Goal: Task Accomplishment & Management: Complete application form

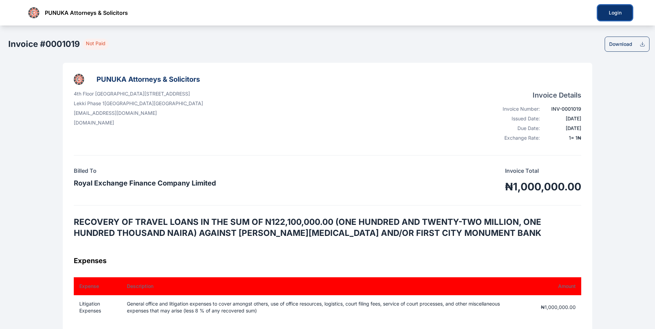
click at [612, 17] on button "Login" at bounding box center [615, 12] width 34 height 15
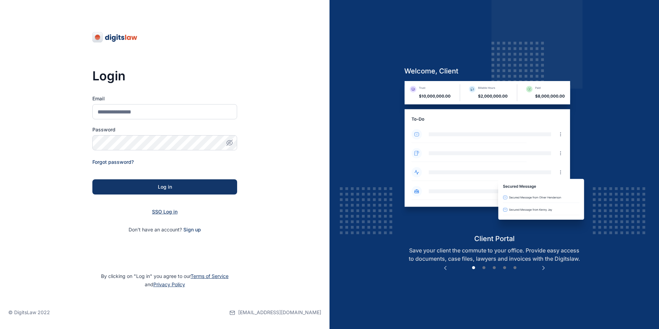
click at [163, 212] on span "SSO Log in" at bounding box center [165, 212] width 26 height 6
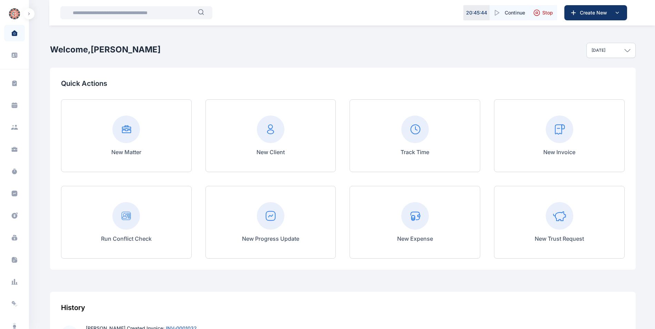
click at [108, 13] on input "text" at bounding box center [133, 13] width 129 height 14
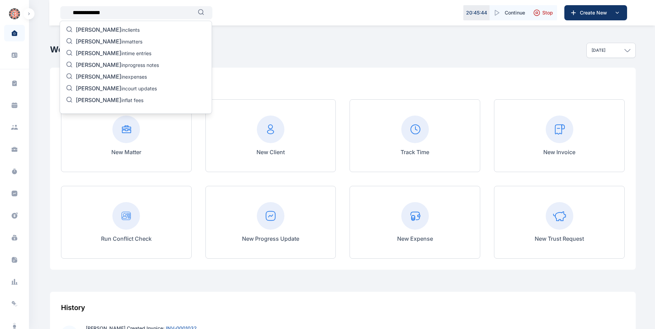
type input "**********"
click at [105, 29] on span "[PERSON_NAME]" at bounding box center [99, 29] width 46 height 7
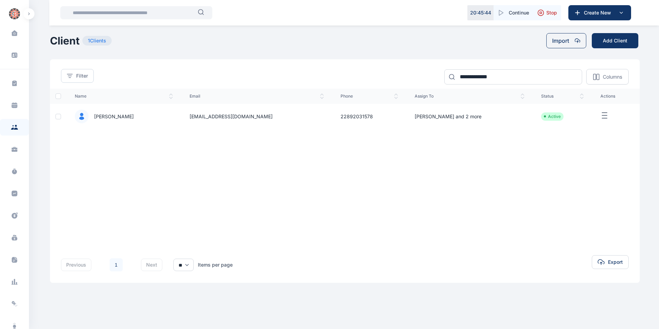
click at [107, 118] on span "[PERSON_NAME]" at bounding box center [111, 116] width 45 height 7
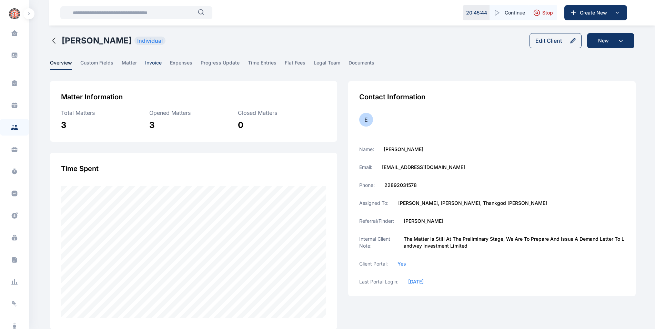
click at [148, 63] on span "invoice" at bounding box center [153, 64] width 17 height 11
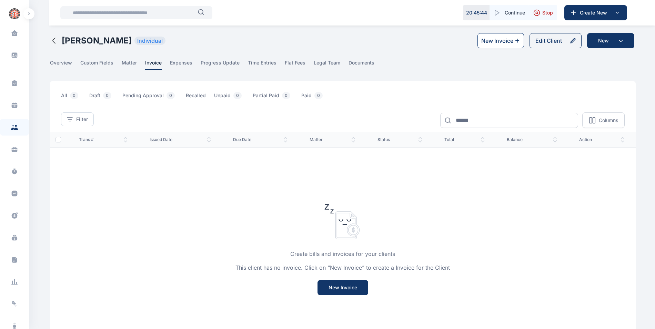
click at [500, 39] on div "New Invoice" at bounding box center [497, 41] width 32 height 8
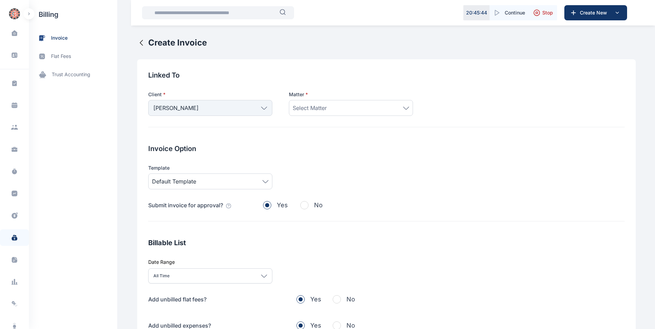
click at [403, 109] on icon at bounding box center [406, 108] width 6 height 3
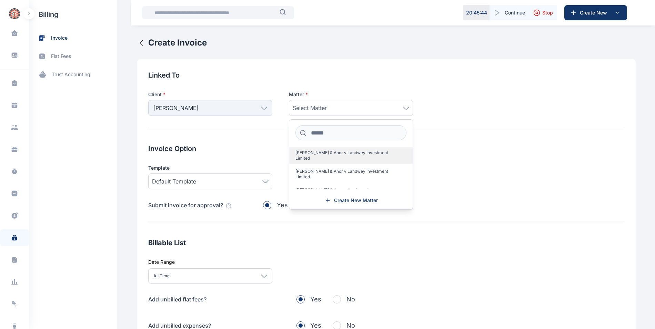
click at [375, 152] on span "[PERSON_NAME] & Anor v Landwey Investment Limited" at bounding box center [347, 155] width 105 height 11
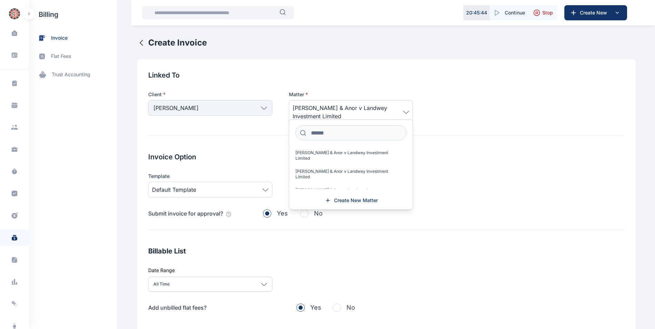
click at [343, 114] on span "[PERSON_NAME] & Anor v Landwey Investment Limited" at bounding box center [348, 112] width 110 height 17
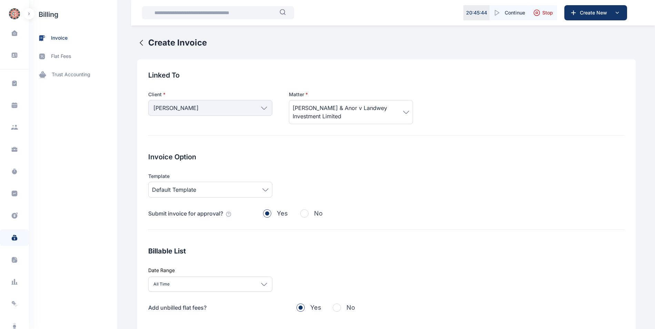
drag, startPoint x: 343, startPoint y: 114, endPoint x: 289, endPoint y: 105, distance: 54.8
click at [293, 105] on span "[PERSON_NAME] & Anor v Landwey Investment Limited" at bounding box center [348, 112] width 110 height 17
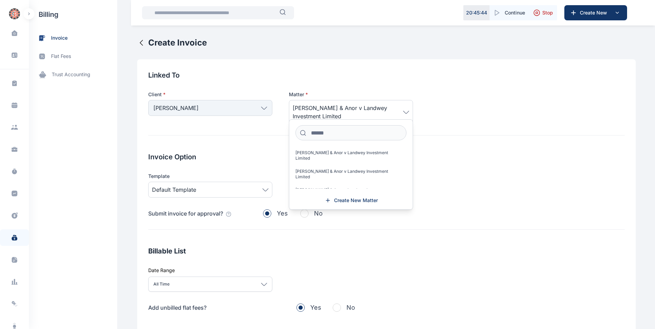
click at [294, 110] on span "[PERSON_NAME] & Anor v Landwey Investment Limited" at bounding box center [348, 112] width 110 height 17
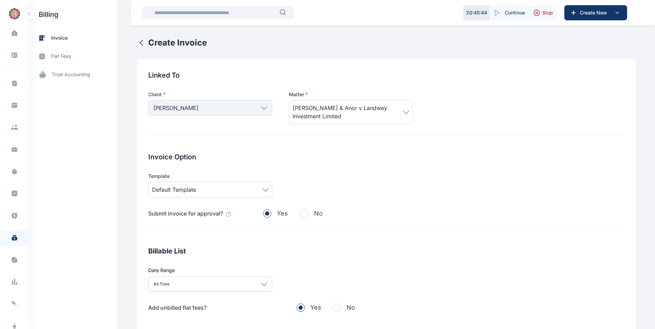
drag, startPoint x: 289, startPoint y: 106, endPoint x: 339, endPoint y: 117, distance: 51.1
click at [339, 117] on span "[PERSON_NAME] & Anor v Landwey Investment Limited" at bounding box center [348, 112] width 110 height 17
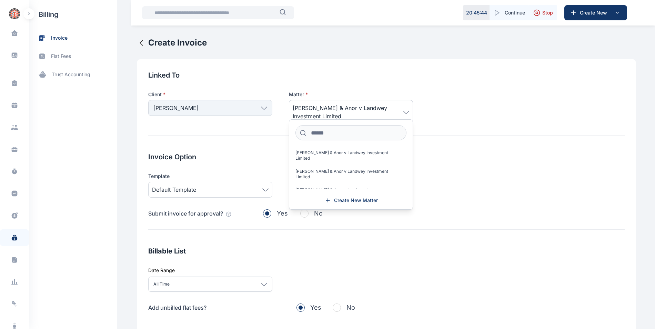
copy span "[PERSON_NAME] & Anor v Landwey Investment Limited"
click at [201, 14] on input "text" at bounding box center [214, 13] width 129 height 14
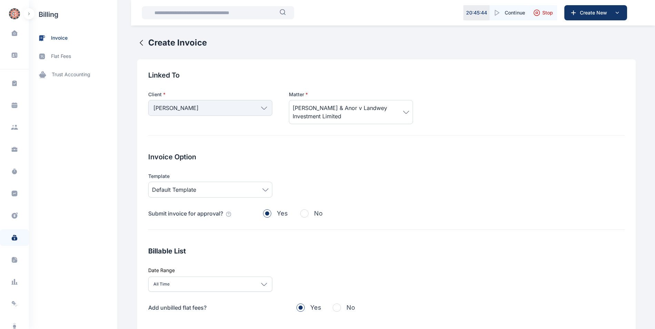
paste input "**********"
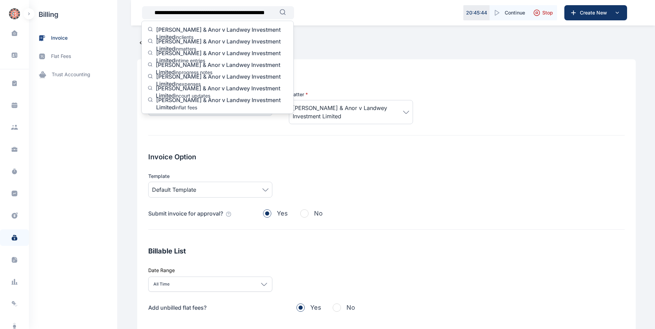
scroll to position [0, 31]
type input "**********"
click at [283, 9] on icon "button" at bounding box center [282, 11] width 5 height 5
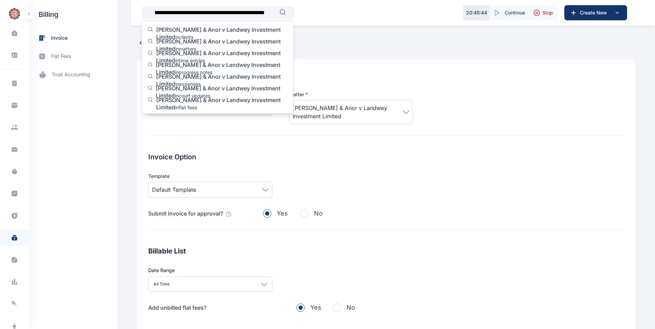
click at [280, 9] on button "button" at bounding box center [283, 12] width 6 height 6
click at [270, 9] on input "**********" at bounding box center [214, 13] width 129 height 14
click at [266, 13] on input "**********" at bounding box center [214, 13] width 129 height 14
click at [283, 11] on icon "button" at bounding box center [283, 12] width 6 height 6
drag, startPoint x: 232, startPoint y: 12, endPoint x: 150, endPoint y: 13, distance: 82.1
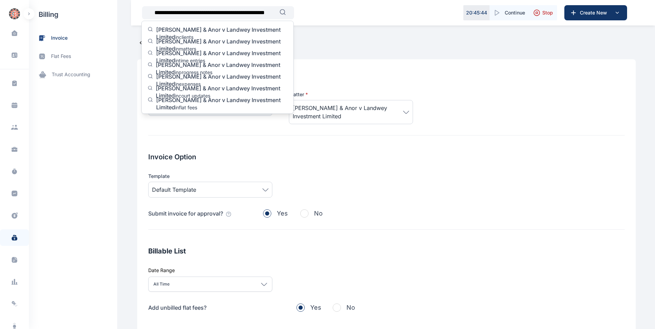
click at [150, 13] on div "**********" at bounding box center [218, 12] width 152 height 13
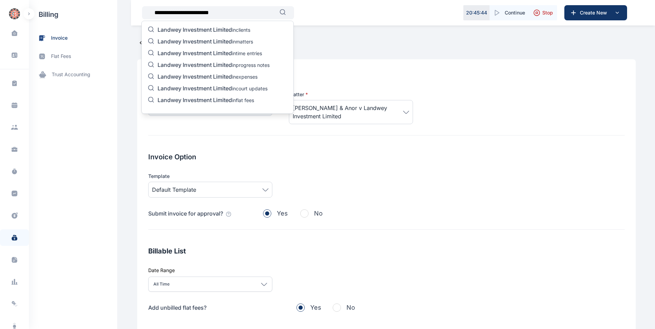
click at [233, 14] on input "**********" at bounding box center [214, 13] width 129 height 14
type input "**********"
click at [227, 40] on span "Landwey Investment Limited" at bounding box center [195, 41] width 74 height 7
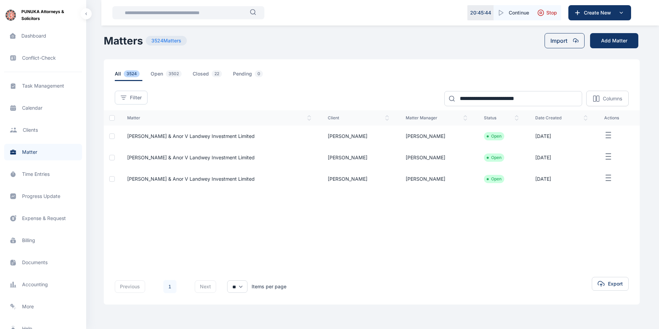
click at [181, 135] on span "[PERSON_NAME] & Anor v Landwey Investment Limited" at bounding box center [191, 136] width 128 height 6
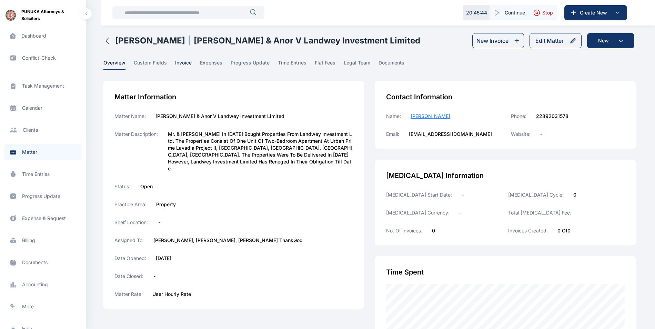
click at [185, 66] on span "invoice" at bounding box center [183, 64] width 17 height 11
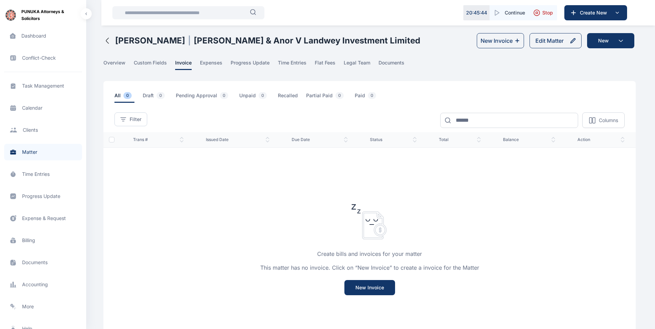
click at [108, 42] on icon "button" at bounding box center [107, 41] width 8 height 8
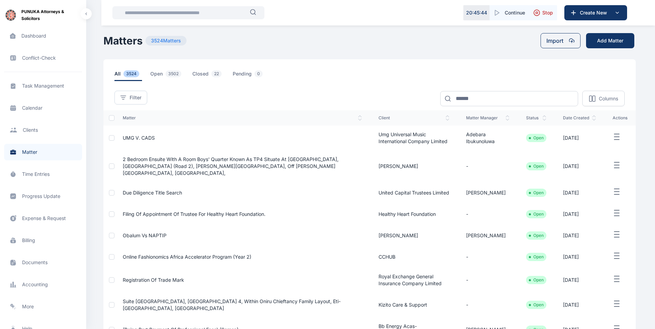
click at [159, 14] on input "text" at bounding box center [185, 13] width 129 height 14
paste input "**********"
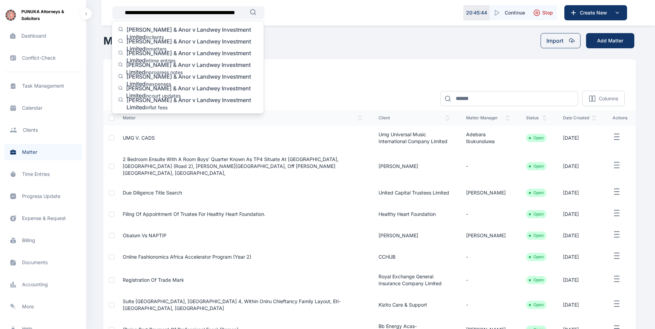
drag, startPoint x: 171, startPoint y: 12, endPoint x: 102, endPoint y: 8, distance: 69.8
click at [102, 8] on div "**********" at bounding box center [378, 13] width 554 height 26
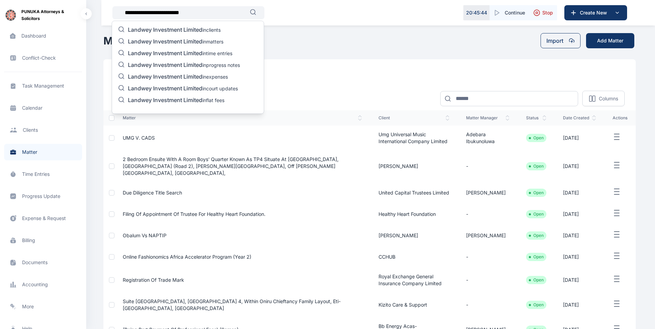
click at [204, 11] on input "**********" at bounding box center [185, 13] width 129 height 14
type input "**********"
click at [194, 41] on span "Landwey Investment Limited" at bounding box center [165, 41] width 74 height 7
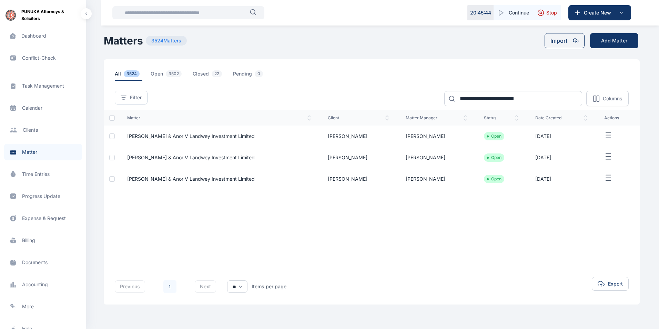
click at [162, 159] on span "[PERSON_NAME] & Anor v Landwey Investment Limited" at bounding box center [191, 157] width 128 height 6
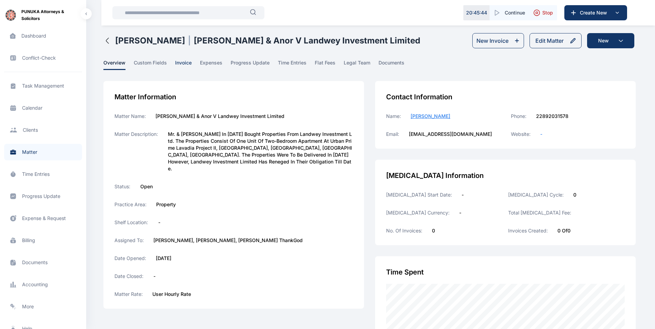
click at [179, 60] on span "invoice" at bounding box center [183, 64] width 17 height 11
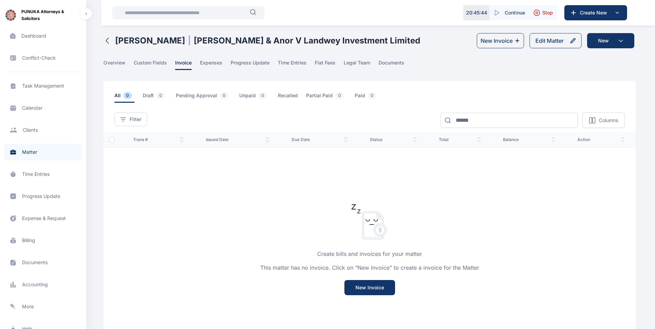
click at [148, 17] on input "text" at bounding box center [185, 13] width 129 height 14
paste input "**********"
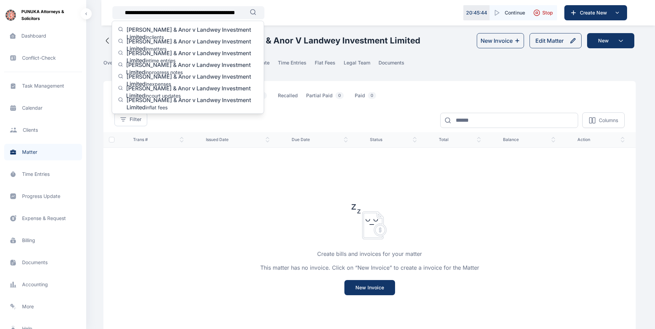
drag, startPoint x: 171, startPoint y: 14, endPoint x: 84, endPoint y: 12, distance: 87.2
click at [84, 12] on div "**********" at bounding box center [327, 197] width 655 height 394
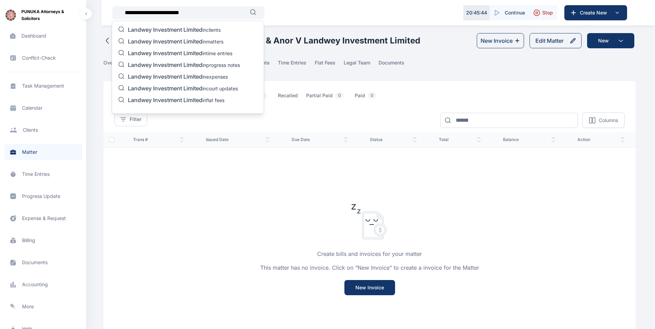
type input "**********"
click at [165, 39] on span "Landwey Investment Limited" at bounding box center [165, 41] width 74 height 7
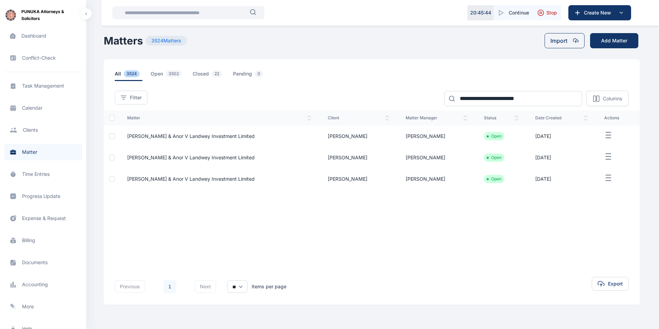
click at [168, 182] on span "[PERSON_NAME] & Anor v Landwey Investment Limited" at bounding box center [191, 179] width 128 height 6
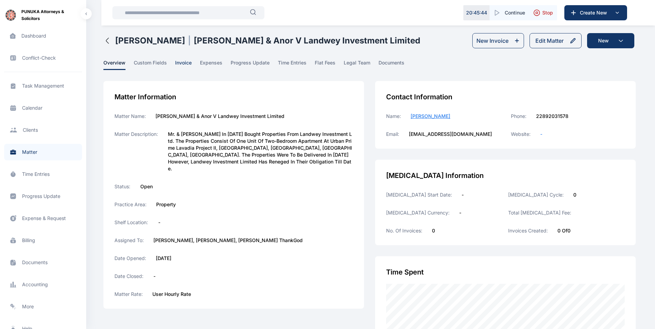
click at [188, 65] on span "invoice" at bounding box center [183, 64] width 17 height 11
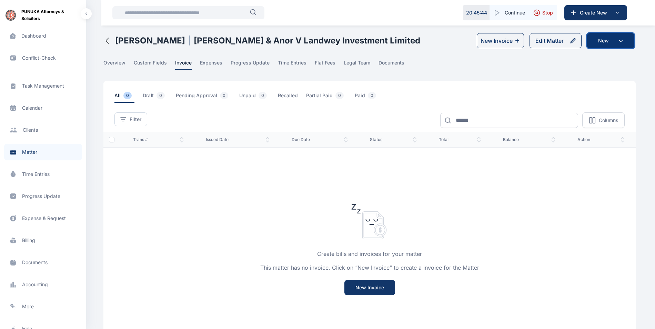
click at [595, 41] on button "New" at bounding box center [610, 40] width 47 height 15
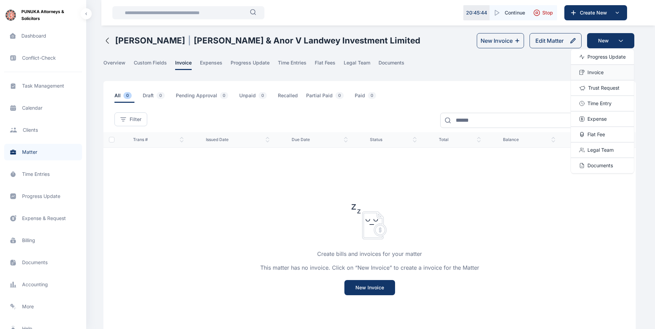
click at [592, 77] on div "Invoice" at bounding box center [602, 73] width 63 height 16
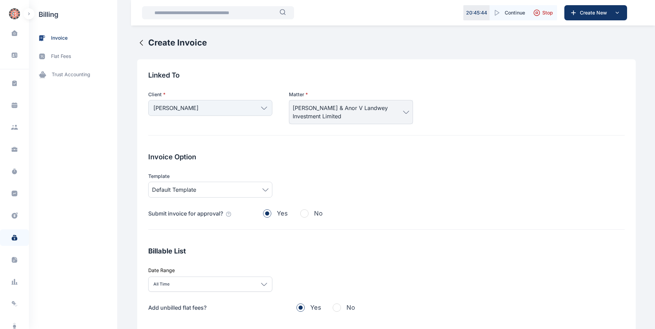
click at [655, 148] on html "20 : 45 : 44 Continue Stop Create New Dashboard dashboard Conflict-Check confli…" at bounding box center [327, 246] width 655 height 493
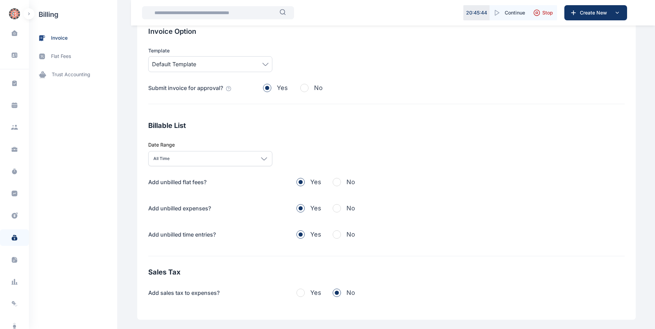
scroll to position [128, 0]
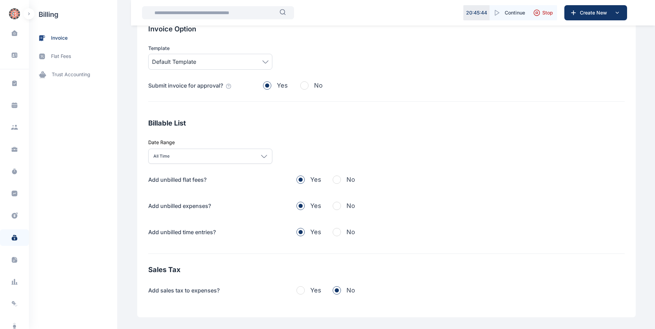
click at [333, 180] on span "button" at bounding box center [337, 179] width 8 height 8
click at [333, 207] on span "button" at bounding box center [337, 206] width 8 height 8
click at [333, 232] on span "button" at bounding box center [337, 232] width 8 height 8
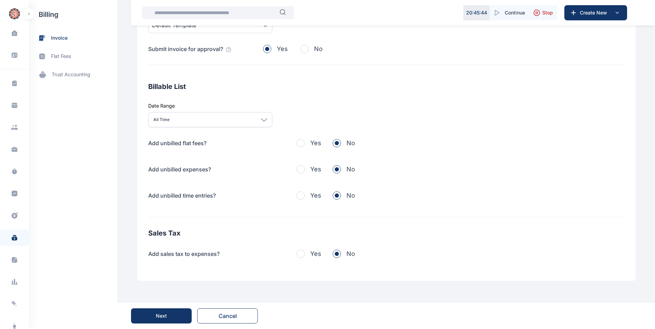
click at [151, 321] on button "Next" at bounding box center [161, 315] width 61 height 15
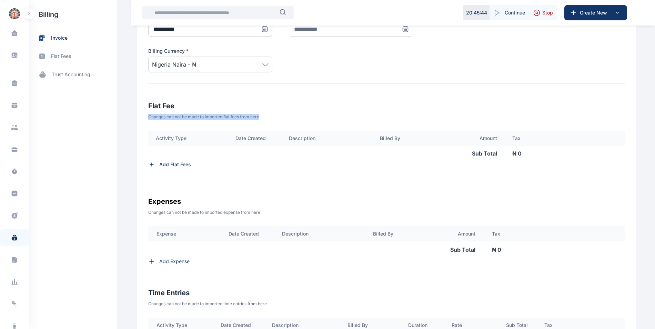
drag, startPoint x: 654, startPoint y: 131, endPoint x: 660, endPoint y: 88, distance: 43.2
click at [655, 88] on html "**********" at bounding box center [327, 186] width 655 height 700
click at [598, 89] on div "**********" at bounding box center [386, 173] width 499 height 557
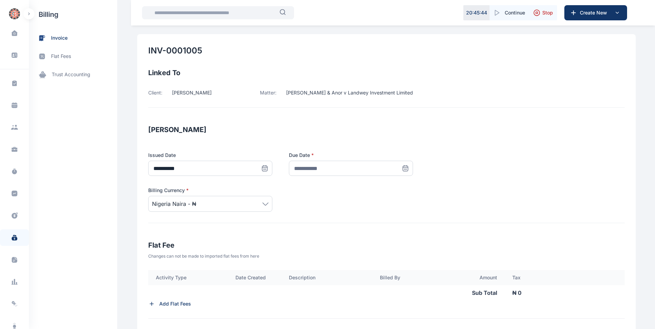
scroll to position [34, 0]
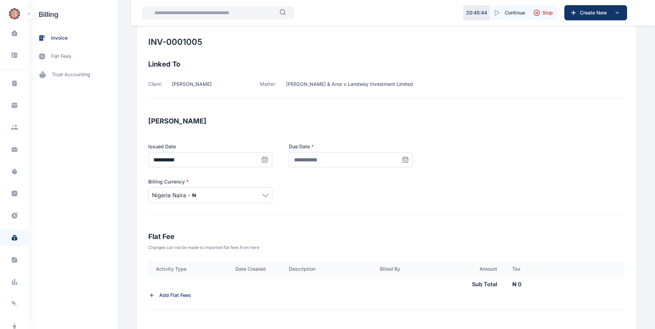
click at [268, 160] on icon at bounding box center [264, 159] width 7 height 7
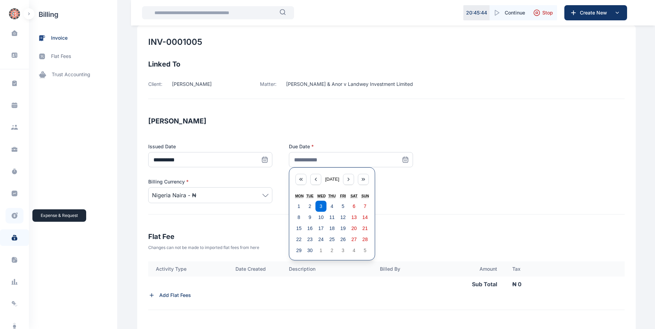
click at [13, 211] on span at bounding box center [15, 216] width 18 height 16
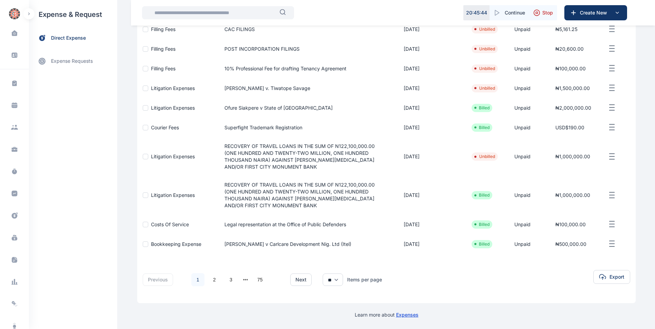
scroll to position [108, 0]
click at [216, 279] on link "2" at bounding box center [214, 279] width 13 height 13
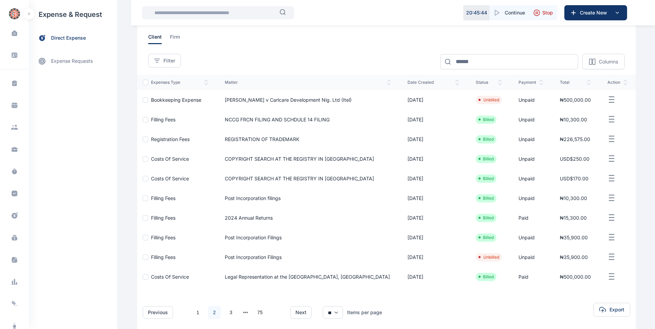
scroll to position [56, 0]
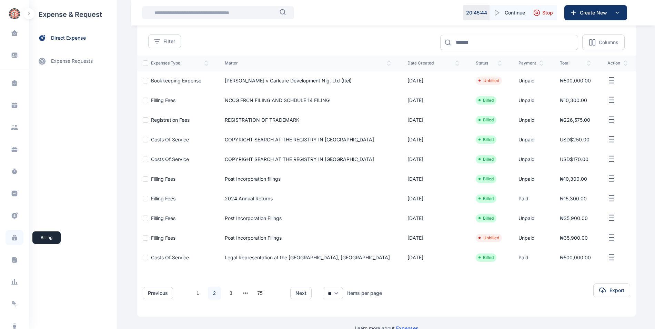
click at [12, 238] on icon at bounding box center [15, 239] width 6 height 4
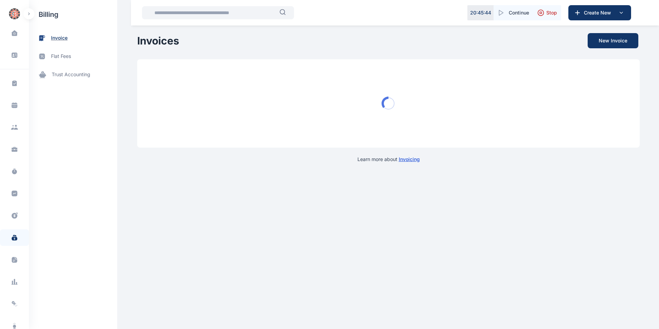
click at [57, 42] on span "invoice" at bounding box center [73, 38] width 88 height 18
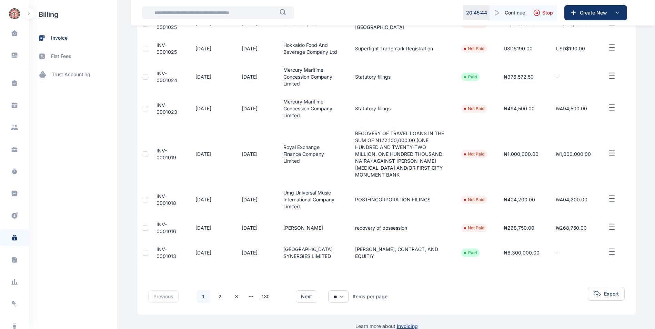
scroll to position [182, 0]
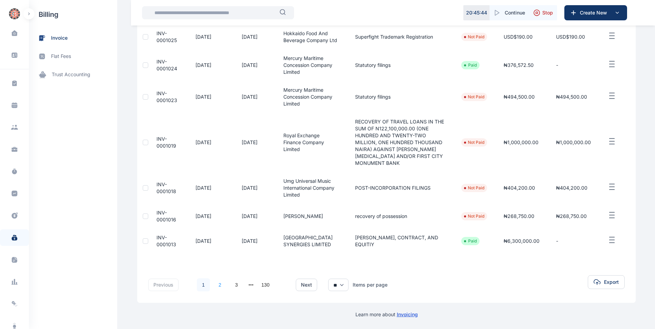
click at [214, 285] on link "2" at bounding box center [219, 284] width 13 height 13
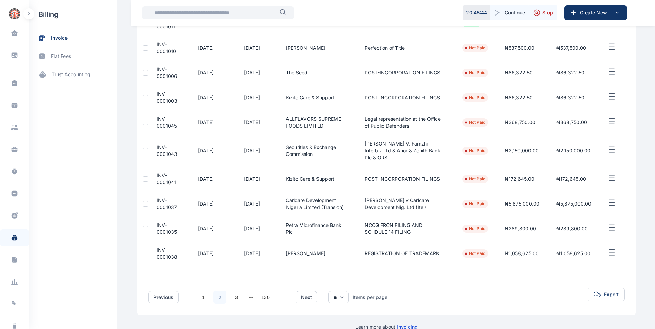
scroll to position [127, 0]
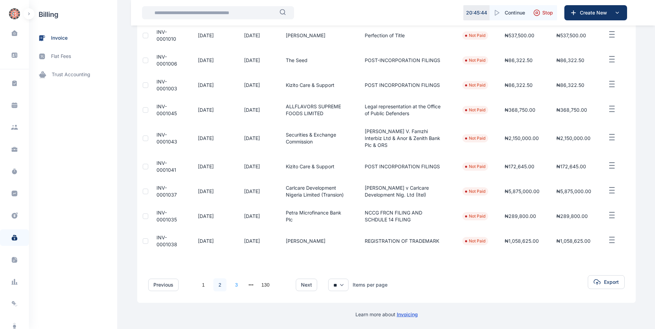
click at [232, 283] on link "3" at bounding box center [236, 284] width 13 height 13
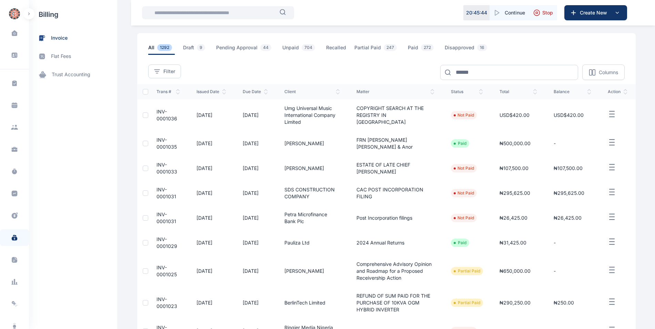
scroll to position [0, 0]
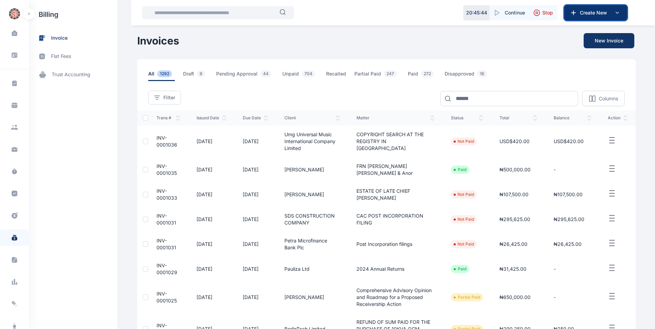
click at [583, 13] on span "Create New" at bounding box center [595, 12] width 36 height 7
drag, startPoint x: 536, startPoint y: 43, endPoint x: 594, endPoint y: 41, distance: 57.9
click at [594, 41] on div "Invoices New Invoice" at bounding box center [386, 40] width 499 height 15
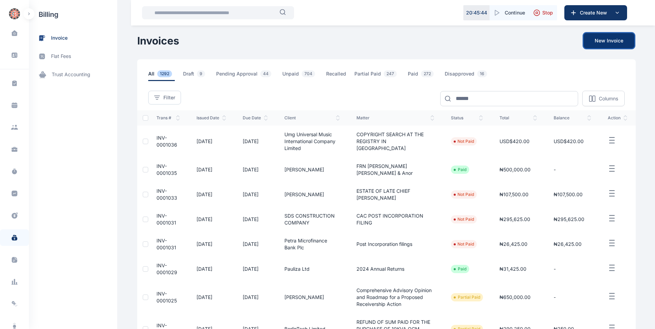
click at [594, 41] on button "New Invoice" at bounding box center [609, 40] width 51 height 15
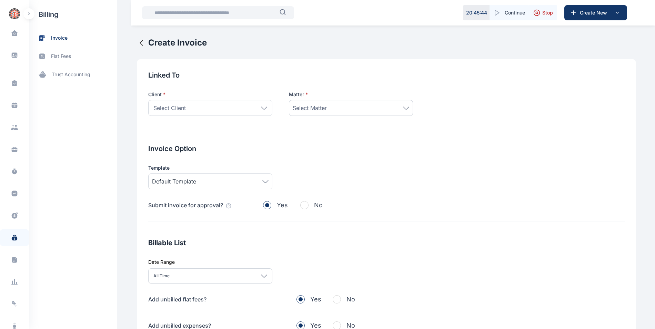
click at [261, 108] on icon at bounding box center [264, 108] width 6 height 3
click at [262, 108] on icon at bounding box center [264, 108] width 6 height 3
click at [261, 109] on icon at bounding box center [264, 108] width 6 height 2
click at [259, 111] on div "Select Client" at bounding box center [210, 108] width 124 height 16
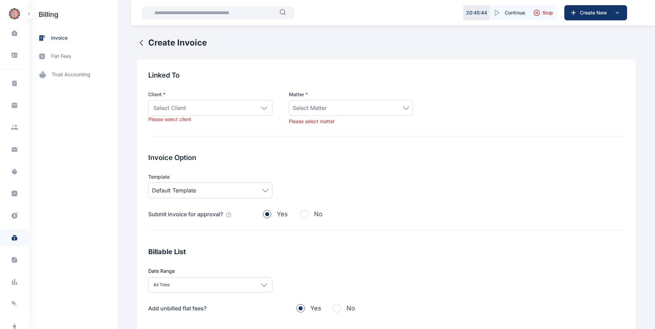
click at [259, 111] on div "Select Client" at bounding box center [210, 108] width 124 height 16
click at [222, 111] on div "Select Client" at bounding box center [210, 108] width 124 height 16
click at [222, 110] on div "Select Client" at bounding box center [210, 108] width 124 height 16
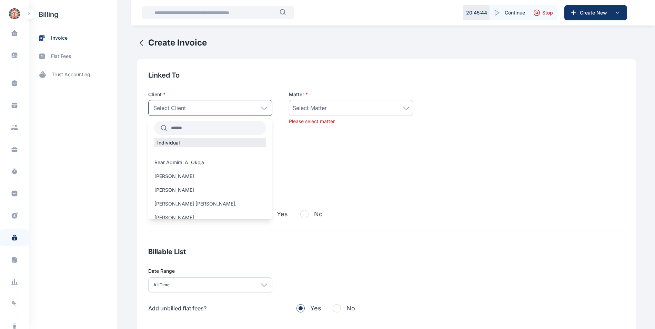
click at [222, 110] on div "Select Client" at bounding box center [210, 108] width 124 height 16
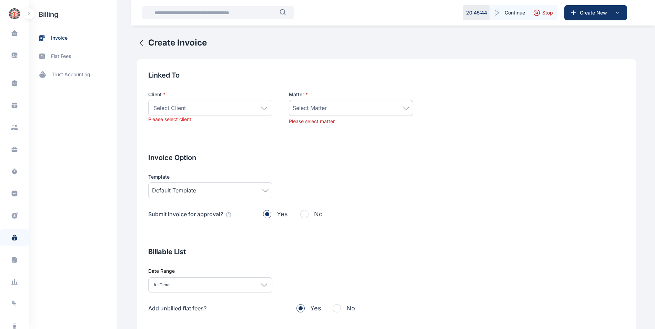
click at [222, 110] on div "Select Client" at bounding box center [210, 108] width 124 height 16
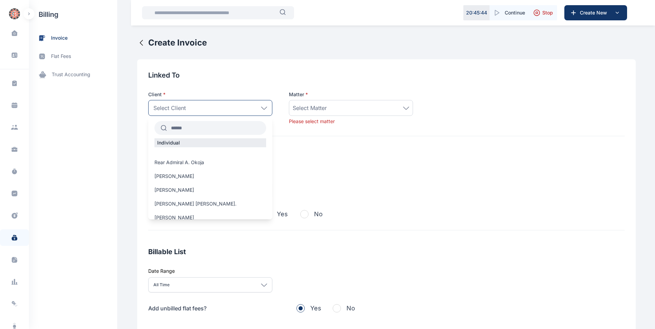
click at [236, 112] on div "Select Client" at bounding box center [210, 108] width 124 height 16
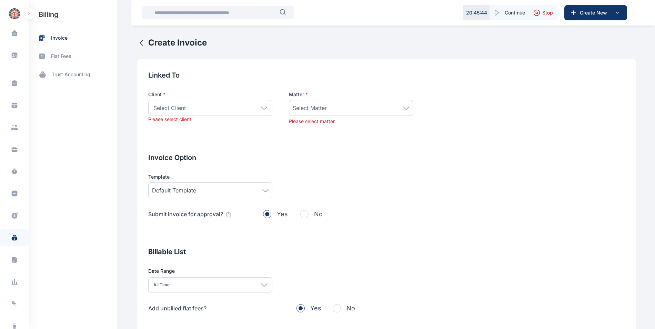
click at [236, 112] on div "Select Client" at bounding box center [210, 108] width 124 height 16
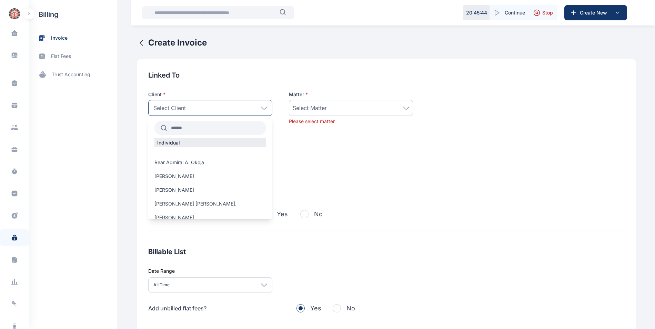
click at [222, 129] on input "text" at bounding box center [216, 128] width 99 height 12
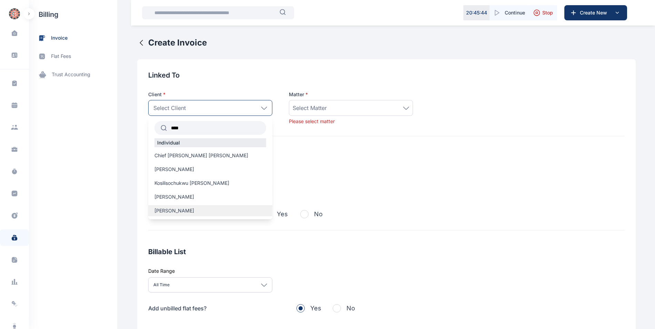
type input "****"
click at [191, 205] on div "[PERSON_NAME]" at bounding box center [210, 210] width 124 height 11
click at [201, 211] on label "[PERSON_NAME]" at bounding box center [210, 210] width 124 height 7
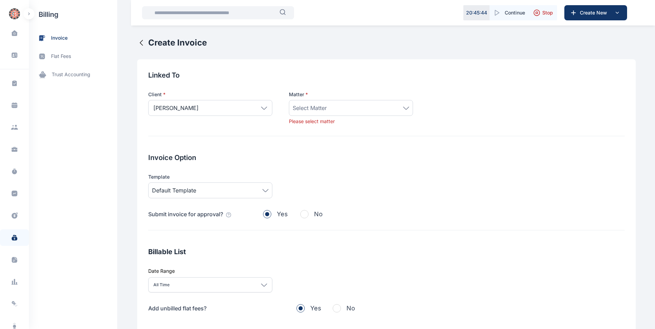
click at [365, 104] on div "Select Matter" at bounding box center [351, 108] width 117 height 8
click at [365, 108] on div "Select Matter" at bounding box center [351, 108] width 117 height 8
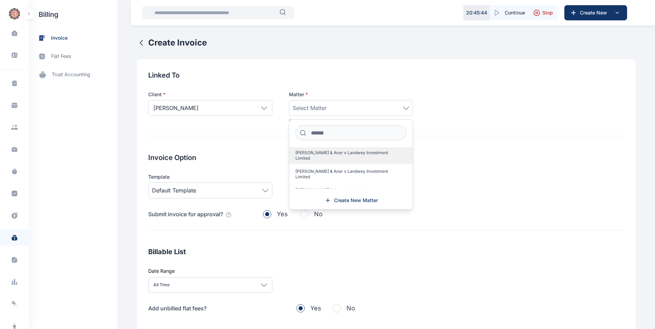
click at [346, 152] on span "[PERSON_NAME] & Anor v Landwey Investment Limited" at bounding box center [347, 155] width 105 height 11
click at [476, 133] on div "Linked To Client * [PERSON_NAME] **** Individual Chief [PERSON_NAME] [PERSON_NA…" at bounding box center [386, 102] width 476 height 65
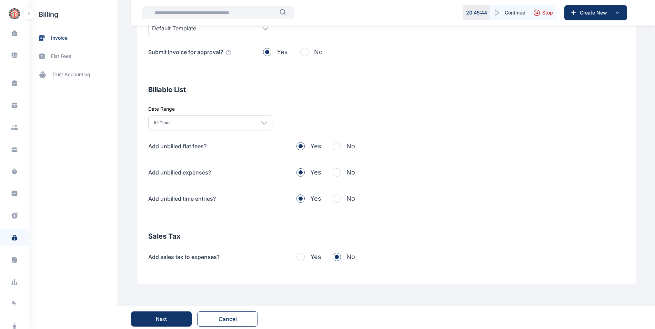
scroll to position [164, 0]
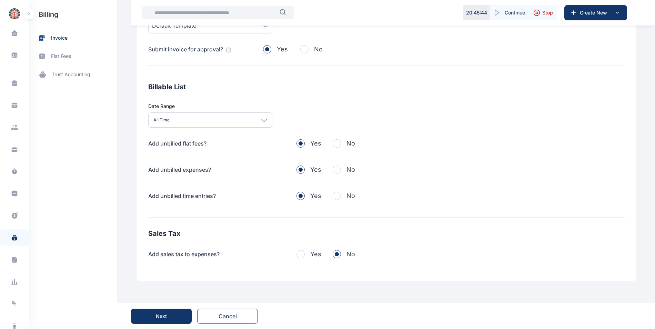
click at [336, 144] on span "button" at bounding box center [337, 143] width 8 height 8
click at [333, 169] on span "button" at bounding box center [337, 169] width 8 height 8
click at [334, 198] on span "button" at bounding box center [337, 196] width 8 height 8
click at [163, 313] on div "Next" at bounding box center [161, 316] width 11 height 7
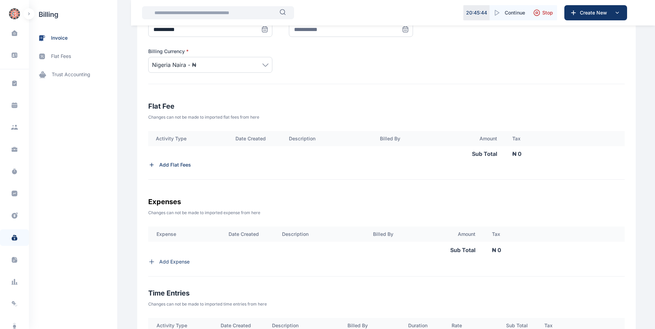
click at [268, 30] on icon at bounding box center [264, 29] width 7 height 7
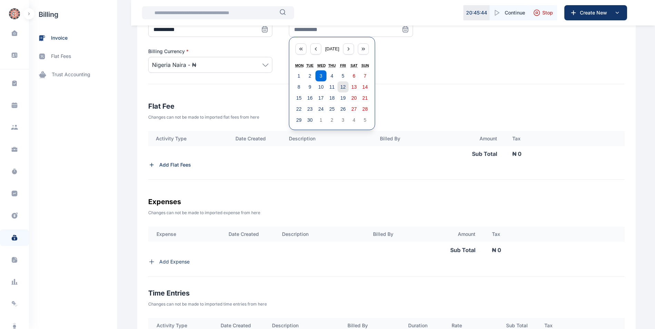
click at [340, 84] on abbr "12" at bounding box center [343, 87] width 6 height 6
type input "**********"
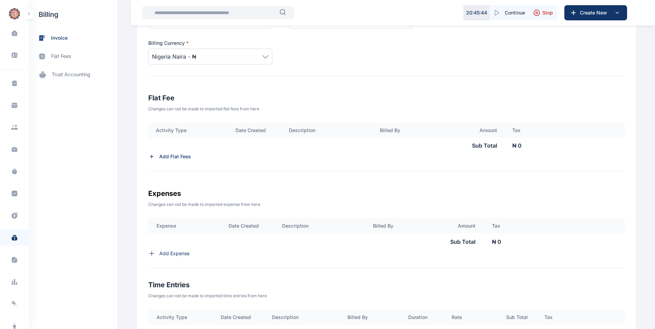
scroll to position [169, 0]
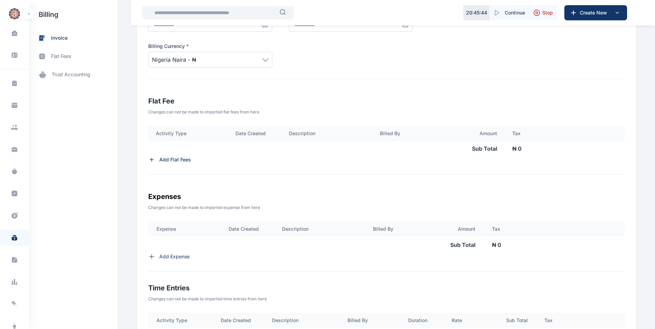
click at [173, 162] on p "Add Flat Fees" at bounding box center [175, 159] width 32 height 7
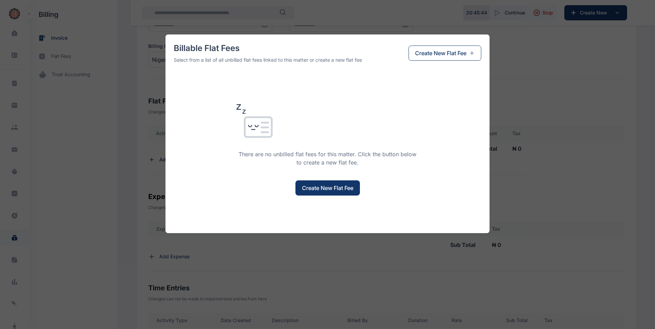
click at [337, 190] on span "Create New Flat Fee" at bounding box center [327, 188] width 51 height 8
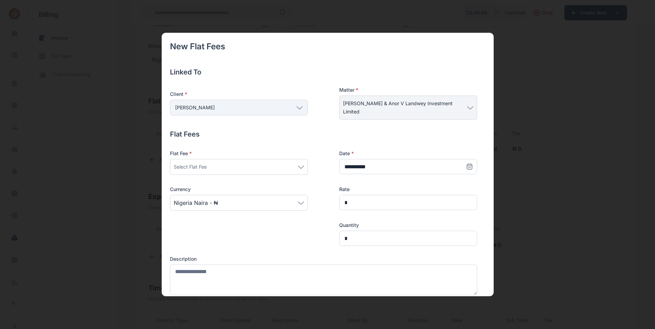
click at [302, 168] on icon at bounding box center [301, 166] width 6 height 3
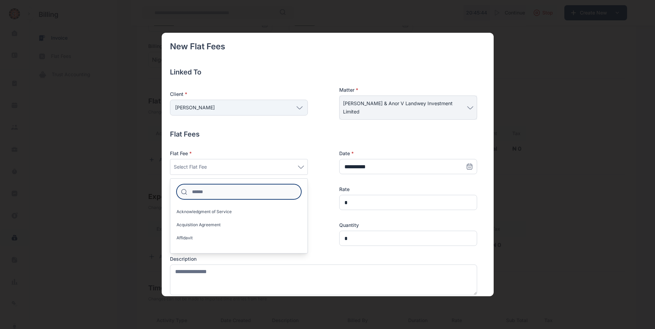
click at [251, 194] on input at bounding box center [239, 191] width 125 height 15
type input "*****"
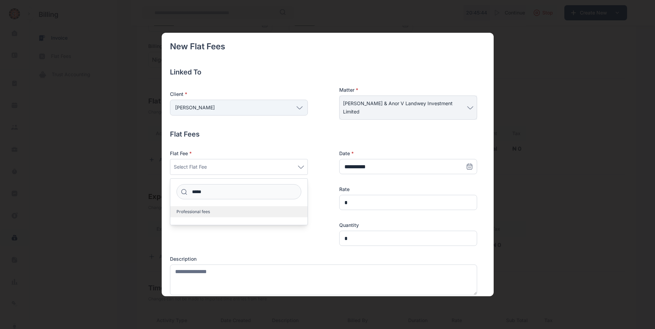
click at [252, 208] on label "Professional fees" at bounding box center [238, 211] width 137 height 11
click at [258, 209] on label "Professional fees" at bounding box center [238, 211] width 137 height 11
click at [280, 233] on div at bounding box center [239, 234] width 138 height 24
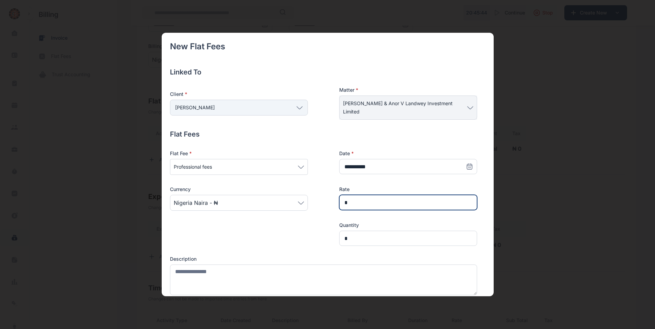
click at [391, 201] on input "*" at bounding box center [408, 202] width 138 height 15
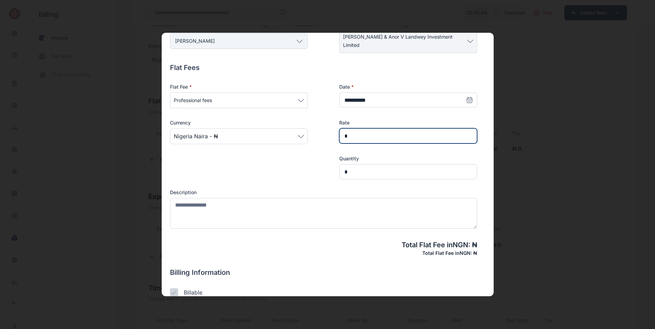
scroll to position [68, 0]
type input "*"
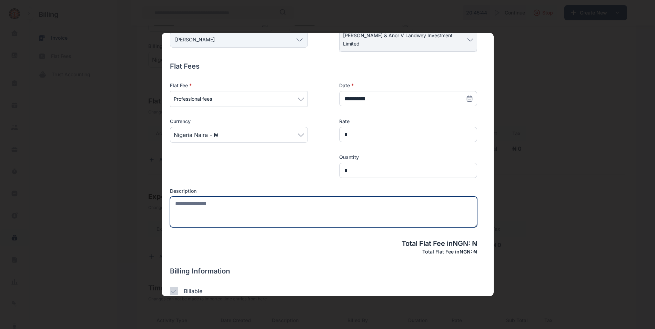
click at [198, 210] on textarea at bounding box center [323, 212] width 307 height 31
paste textarea "**********"
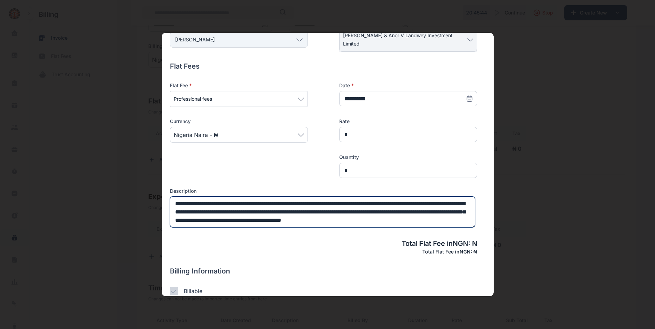
scroll to position [6, 0]
click at [258, 199] on textarea "**********" at bounding box center [322, 212] width 305 height 31
click at [254, 200] on textarea "**********" at bounding box center [322, 212] width 305 height 31
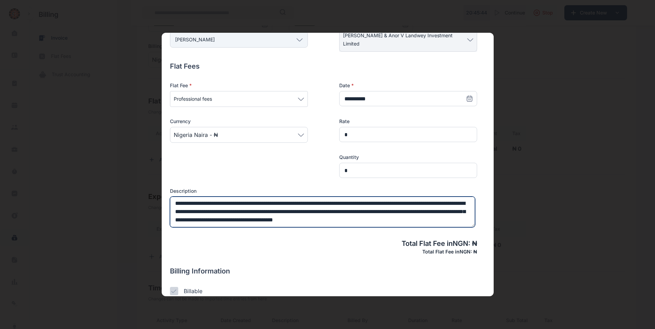
drag, startPoint x: 252, startPoint y: 200, endPoint x: 354, endPoint y: 224, distance: 104.2
click at [354, 224] on textarea "**********" at bounding box center [322, 212] width 305 height 31
click at [348, 223] on textarea "**********" at bounding box center [322, 212] width 305 height 31
click at [262, 205] on textarea "**********" at bounding box center [322, 212] width 305 height 31
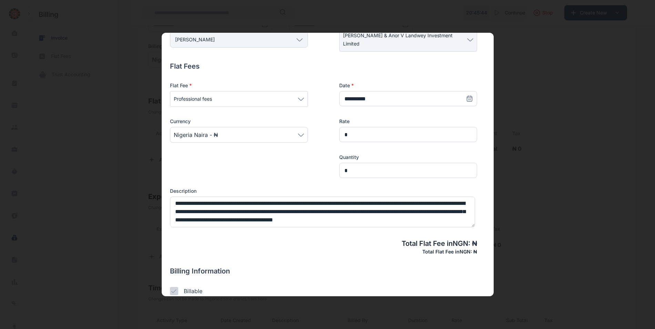
drag, startPoint x: 475, startPoint y: 214, endPoint x: 472, endPoint y: 200, distance: 14.1
click at [472, 200] on div "New Flat Fees Linked To Client * [PERSON_NAME] Individual Rear Admiral [PERSON_…" at bounding box center [327, 165] width 315 height 384
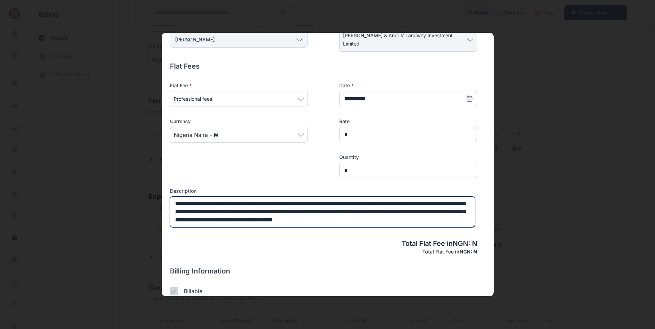
click at [358, 217] on textarea "**********" at bounding box center [322, 212] width 305 height 31
click at [251, 204] on textarea "**********" at bounding box center [322, 212] width 305 height 31
type textarea "**********"
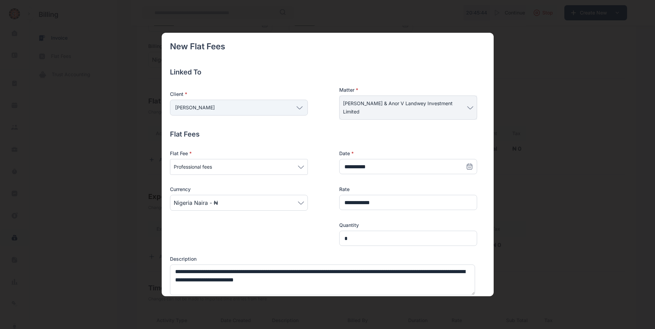
scroll to position [137, 0]
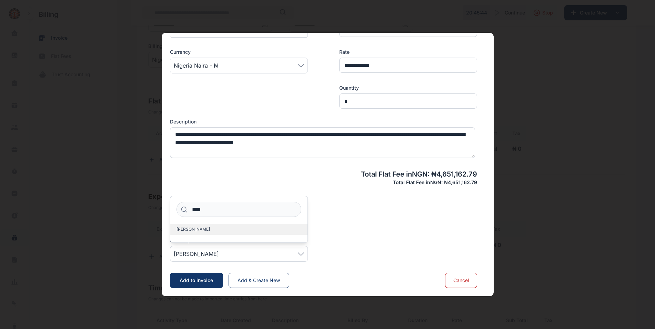
type input "****"
click at [232, 225] on label "Adebanwo Hussein" at bounding box center [238, 229] width 137 height 11
click at [233, 256] on span "Adebanwo Hussein" at bounding box center [239, 254] width 130 height 8
click at [198, 279] on span "Add to invoice" at bounding box center [196, 280] width 33 height 6
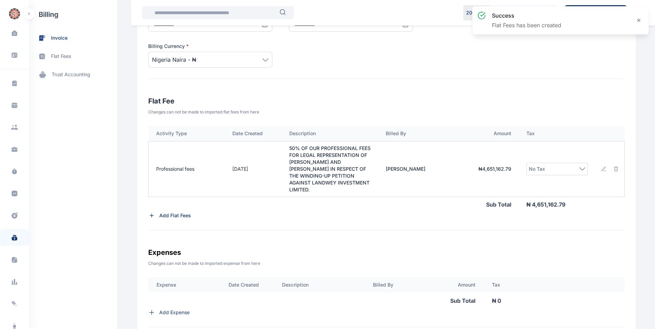
click at [581, 168] on icon at bounding box center [583, 169] width 6 height 2
click at [560, 221] on label "VAT - 7.50%" at bounding box center [557, 226] width 61 height 11
click at [569, 221] on label "VAT - 7.50%" at bounding box center [557, 226] width 61 height 11
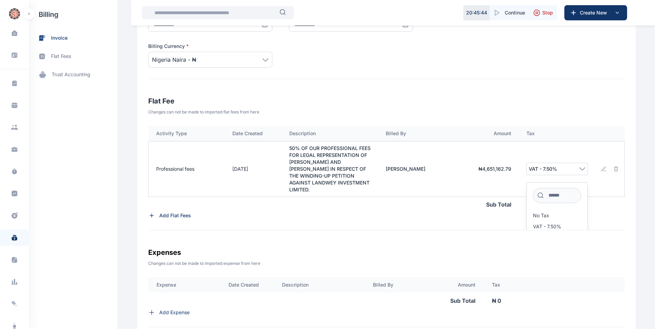
click at [604, 212] on div "Add Flat Fees" at bounding box center [386, 215] width 476 height 7
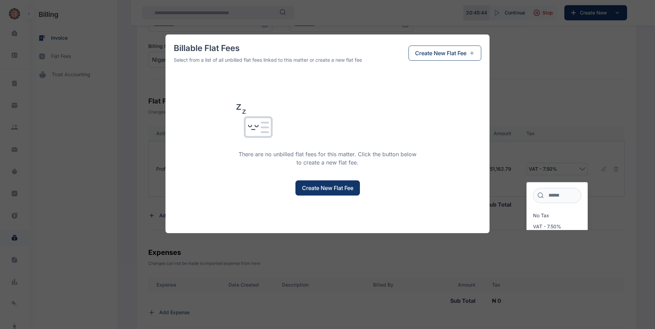
click at [555, 86] on div "Billable Flat Fees Select from a list of all unbilled flat fees linked to this …" at bounding box center [327, 164] width 655 height 329
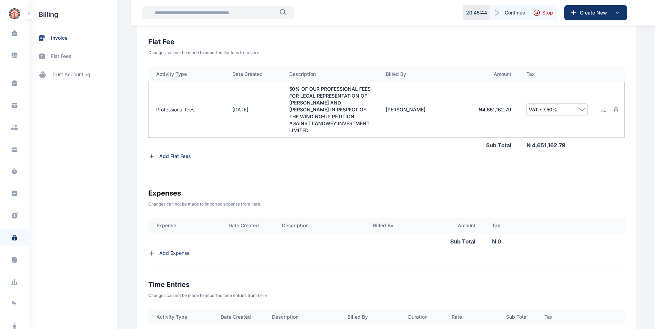
scroll to position [233, 0]
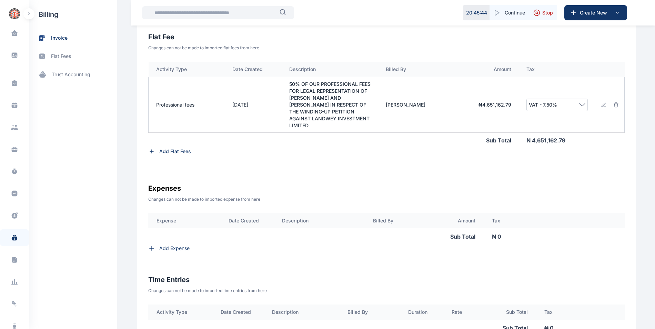
click at [172, 148] on p "Add Flat Fees" at bounding box center [175, 151] width 32 height 7
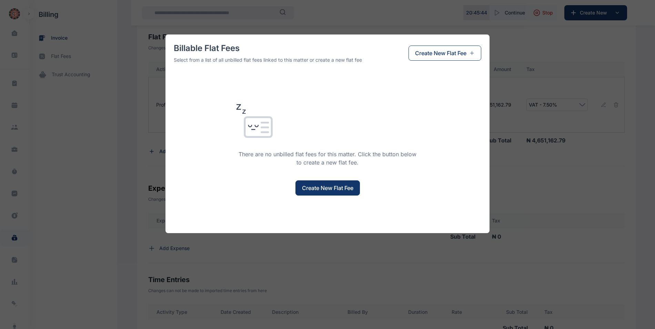
click at [310, 191] on span "Create New Flat Fee" at bounding box center [327, 188] width 51 height 8
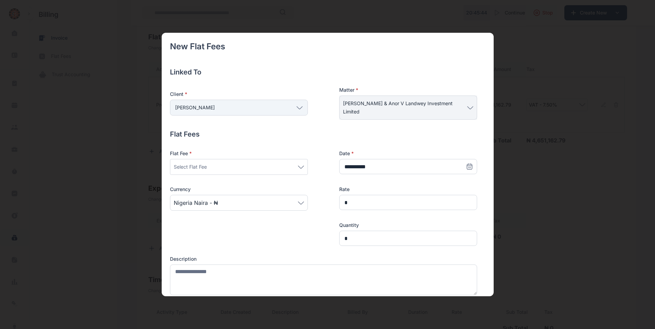
click at [303, 168] on icon at bounding box center [301, 166] width 6 height 3
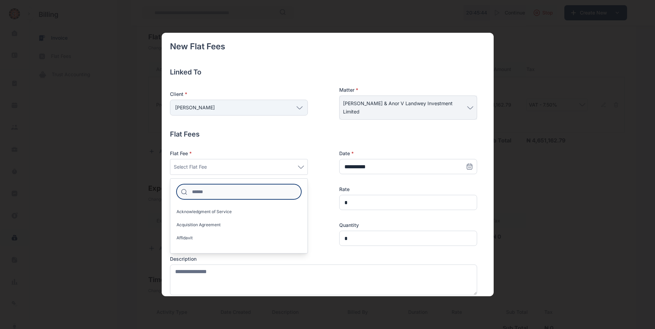
click at [238, 192] on input at bounding box center [239, 191] width 125 height 15
type input "*"
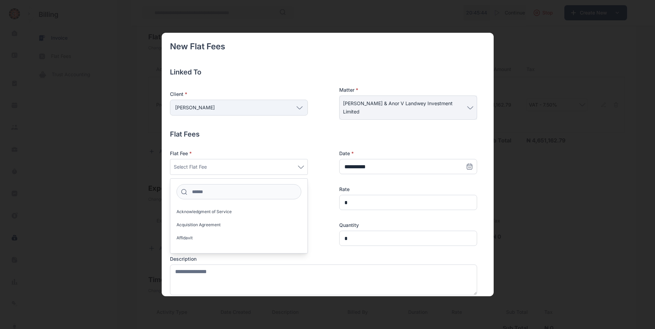
click at [300, 167] on icon at bounding box center [301, 166] width 6 height 3
click at [299, 175] on div "Select Flat Fee" at bounding box center [239, 167] width 138 height 16
click at [303, 168] on icon at bounding box center [301, 166] width 6 height 3
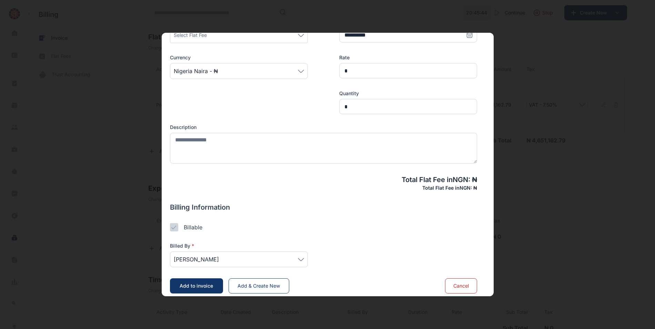
scroll to position [137, 0]
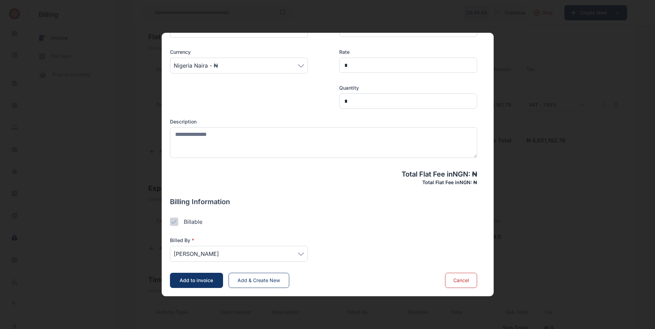
click at [464, 278] on span "Cancel" at bounding box center [461, 280] width 16 height 6
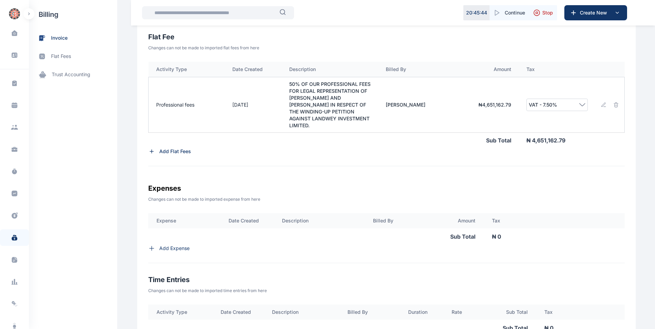
click at [168, 245] on p "Add Expense" at bounding box center [174, 248] width 30 height 7
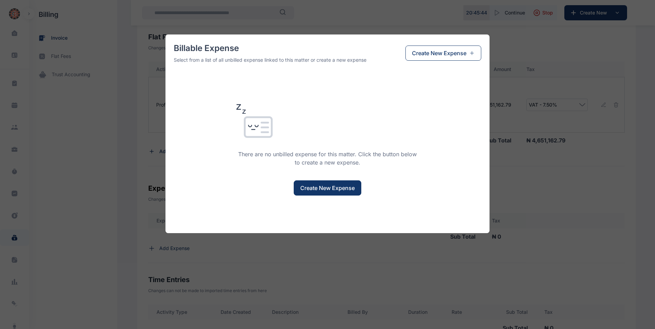
click at [307, 191] on span "Create New Expense" at bounding box center [327, 188] width 54 height 8
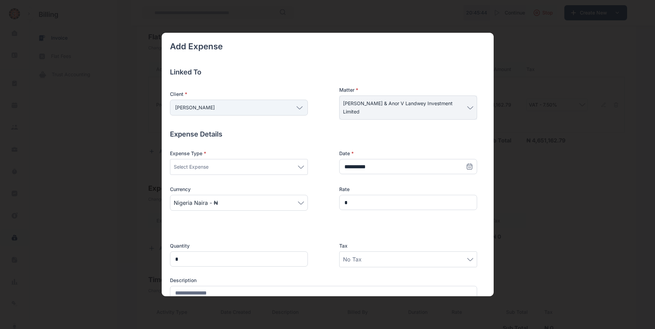
click at [302, 166] on icon at bounding box center [301, 166] width 6 height 3
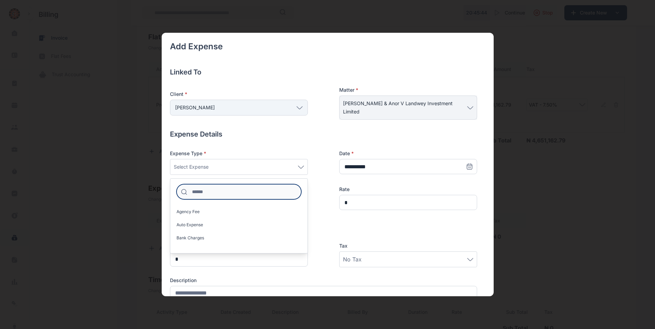
click at [269, 191] on input at bounding box center [239, 191] width 125 height 15
type input "******"
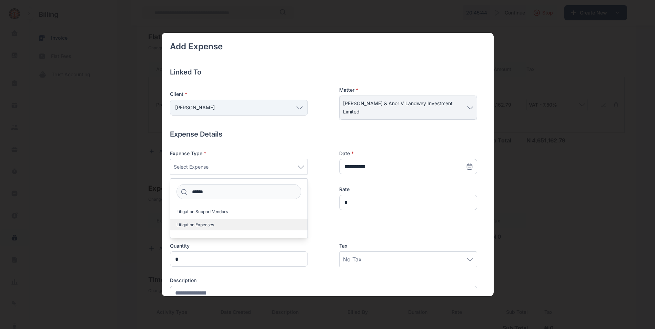
click at [265, 230] on label "Litigation Expenses" at bounding box center [238, 224] width 137 height 11
click at [320, 221] on div "**********" at bounding box center [323, 186] width 307 height 72
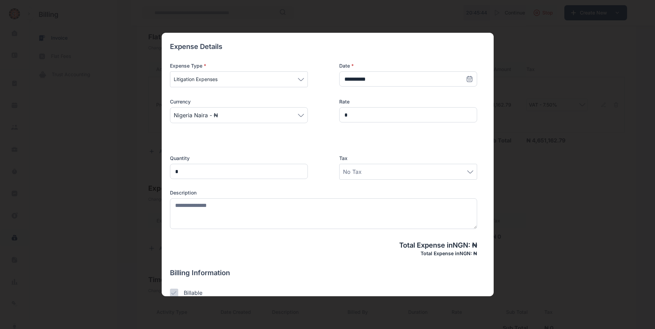
scroll to position [101, 0]
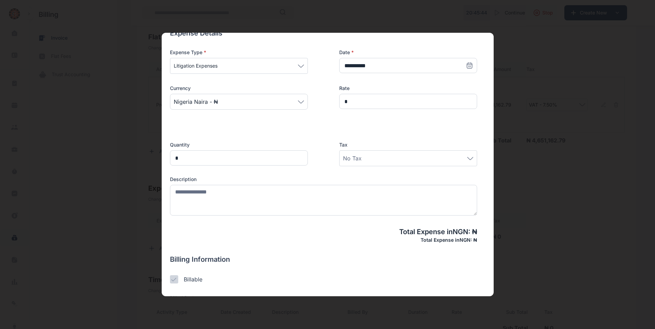
click at [433, 157] on div "No Tax" at bounding box center [408, 158] width 130 height 8
click at [399, 215] on label "VAT - 7.50%" at bounding box center [408, 216] width 137 height 11
click at [333, 242] on div "Total Expense in NGN : ₦ Total Expense in NGN : ₦" at bounding box center [323, 235] width 307 height 17
drag, startPoint x: 491, startPoint y: 129, endPoint x: 493, endPoint y: 155, distance: 26.6
click at [493, 155] on div "Add Expense Linked To Client * Emmanuel NKPA Individual Rear Admiral A. Okoja R…" at bounding box center [328, 164] width 332 height 263
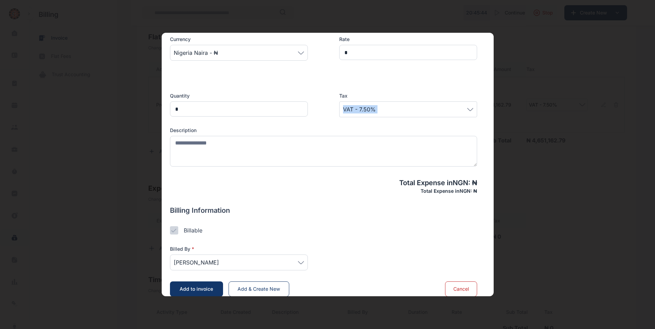
scroll to position [159, 0]
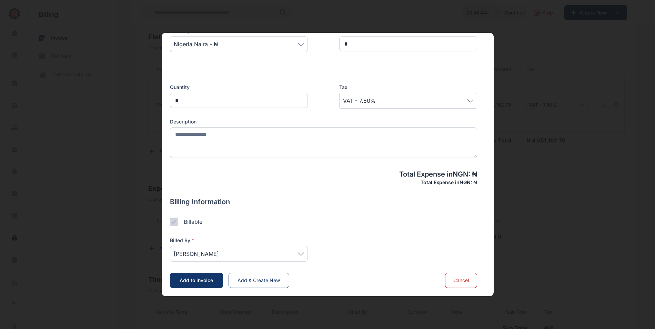
click at [303, 255] on icon at bounding box center [301, 253] width 6 height 3
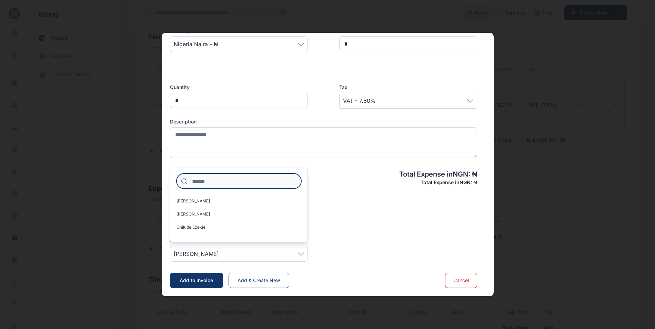
click at [232, 182] on input at bounding box center [239, 180] width 125 height 15
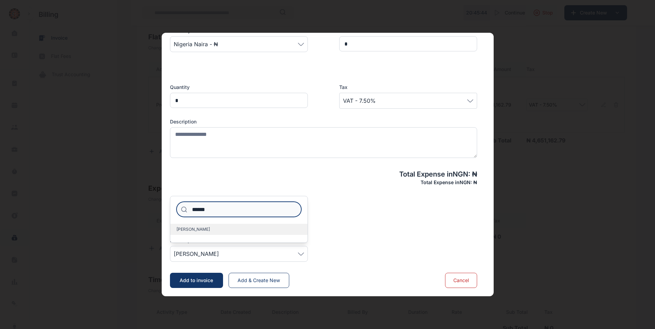
type input "******"
click at [232, 227] on label "Adebanwo Hussein" at bounding box center [238, 229] width 137 height 11
click at [413, 226] on div "Billed By * Adebanwo Hussein ****** Adebanwo Hussein" at bounding box center [323, 244] width 307 height 36
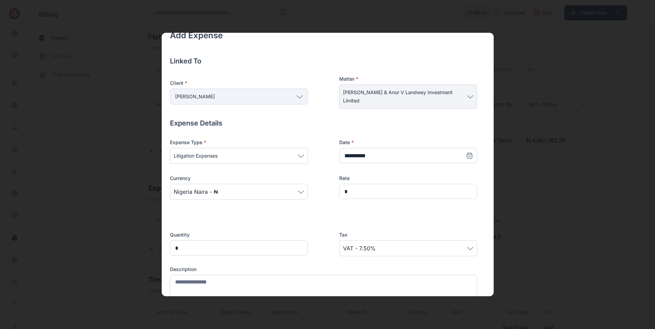
scroll to position [0, 0]
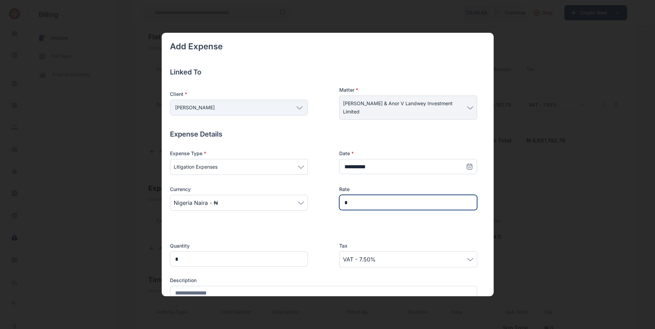
click at [348, 203] on input "*" at bounding box center [408, 202] width 138 height 15
type input "*******"
click at [472, 260] on div "VAT - 7.50%" at bounding box center [408, 259] width 138 height 16
click at [482, 255] on div "Add Expense Linked To Client * Emmanuel NKPA Individual Rear Admiral A. Okoja R…" at bounding box center [327, 243] width 315 height 405
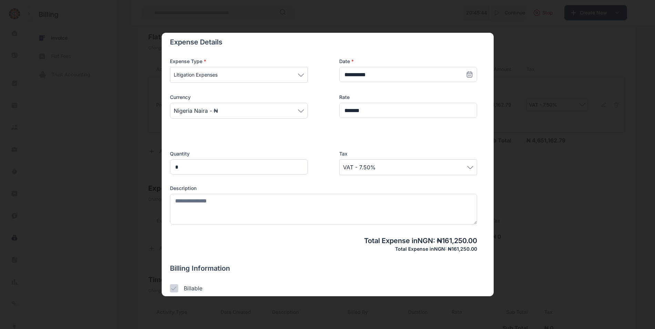
scroll to position [92, 0]
click at [468, 170] on span "VAT - 7.50%" at bounding box center [408, 167] width 130 height 8
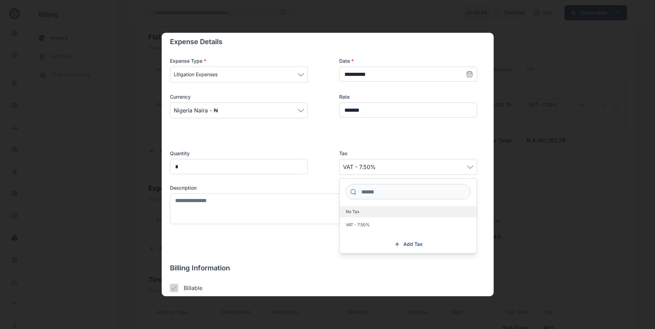
click at [413, 209] on label "No Tax" at bounding box center [408, 211] width 137 height 11
click at [260, 237] on div "Total Expense in NGN : ₦ 150,000.00 Total Expense in NGN : ₦ 150,000.00" at bounding box center [323, 243] width 307 height 17
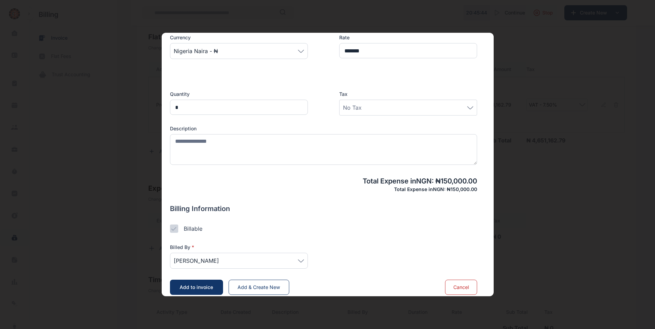
scroll to position [159, 0]
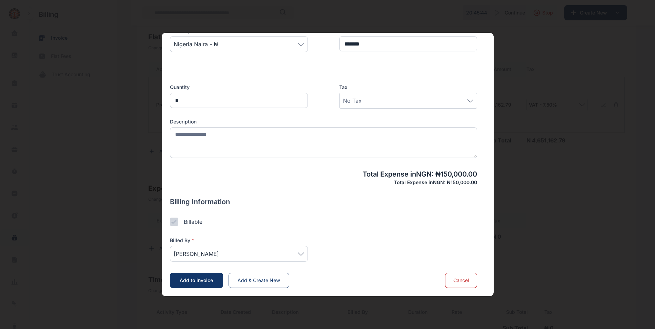
click at [200, 275] on button "Add to invoice" at bounding box center [196, 280] width 53 height 15
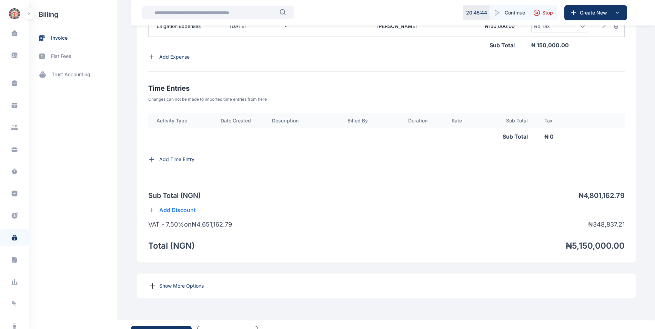
scroll to position [457, 0]
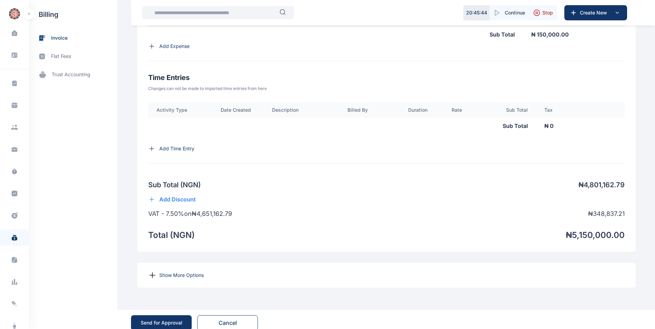
click at [182, 272] on p "Show More Options" at bounding box center [181, 275] width 44 height 7
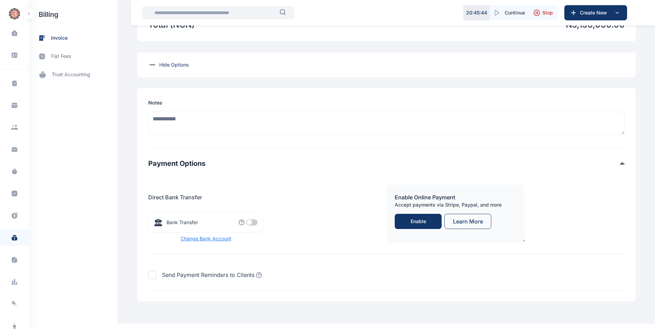
scroll to position [680, 0]
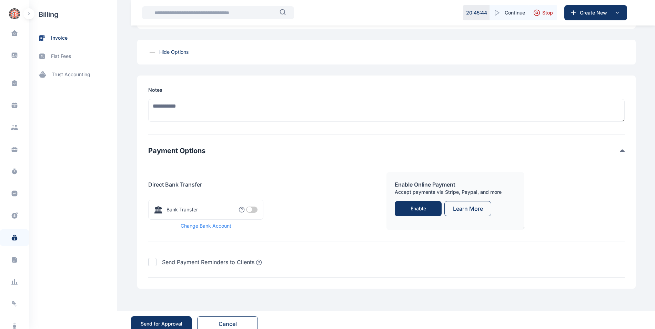
click at [251, 207] on span at bounding box center [251, 210] width 11 height 6
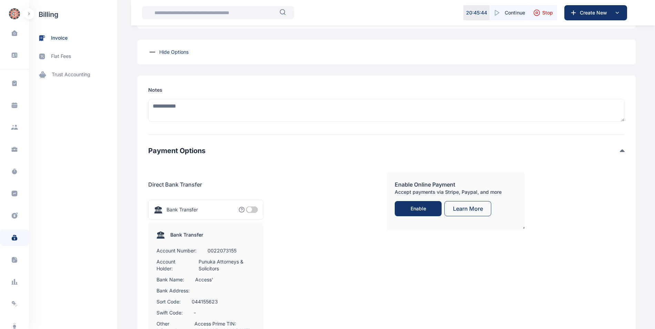
scroll to position [810, 0]
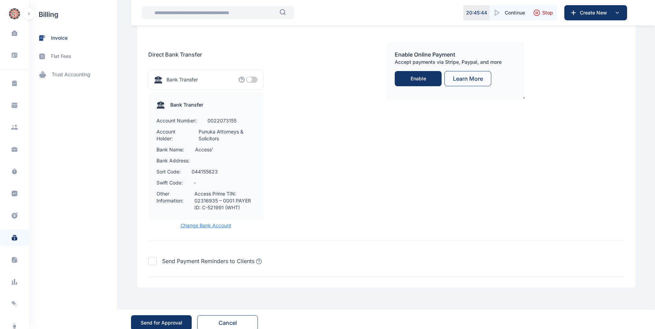
click at [168, 319] on div "Send for Approval" at bounding box center [162, 322] width 42 height 7
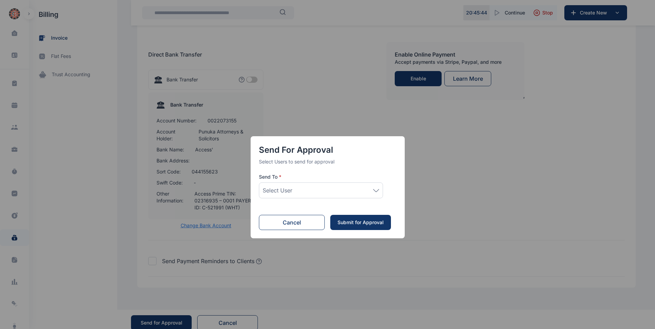
click at [372, 189] on div "Select User" at bounding box center [321, 190] width 117 height 8
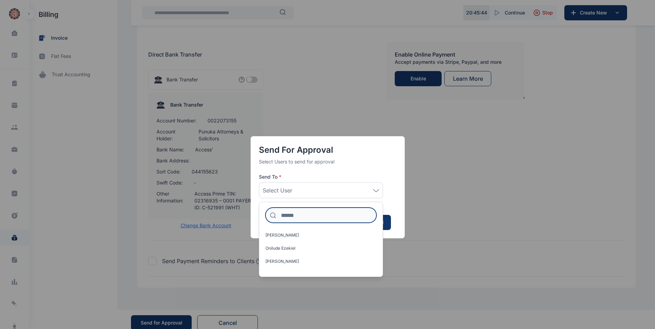
click at [333, 215] on input at bounding box center [320, 215] width 111 height 15
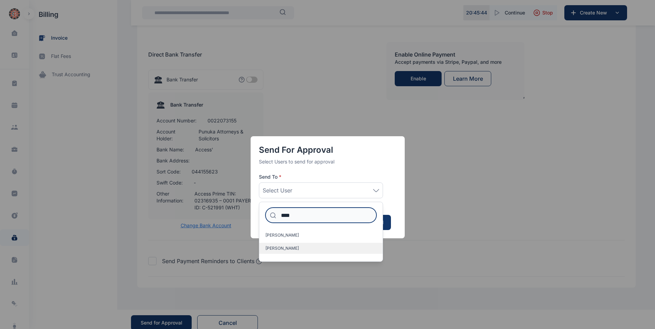
type input "****"
click at [328, 247] on label "Idigbe Elizabeth" at bounding box center [320, 248] width 123 height 11
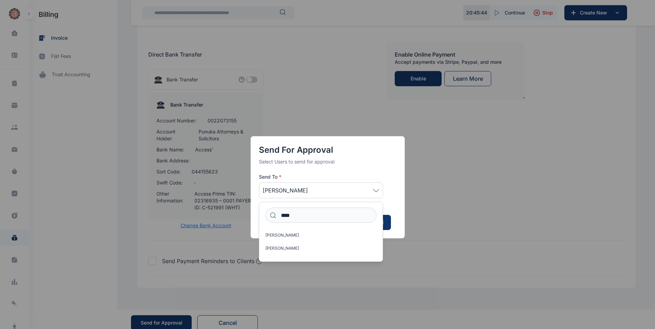
click at [470, 238] on div "Send for Approval Select Users to send for approval Send To * Idigbe Elizabeth …" at bounding box center [327, 164] width 655 height 329
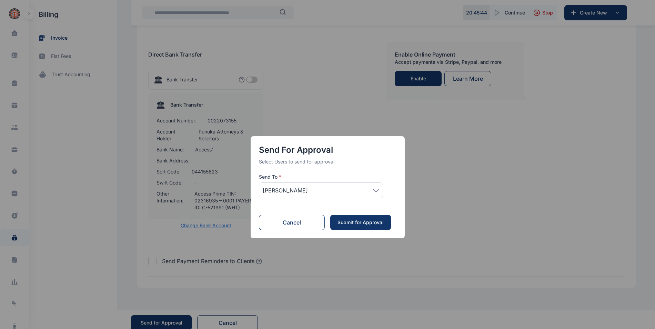
click at [378, 226] on button "Submit for Approval" at bounding box center [360, 222] width 61 height 15
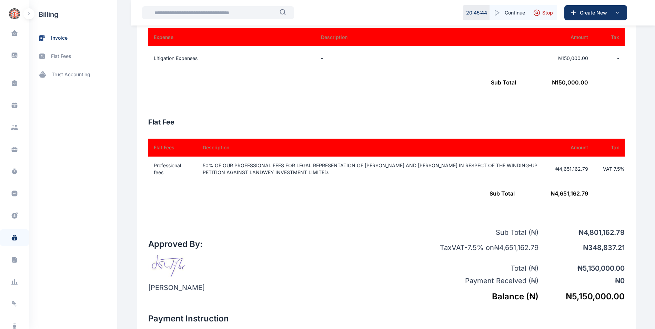
scroll to position [121, 0]
